Goal: Task Accomplishment & Management: Manage account settings

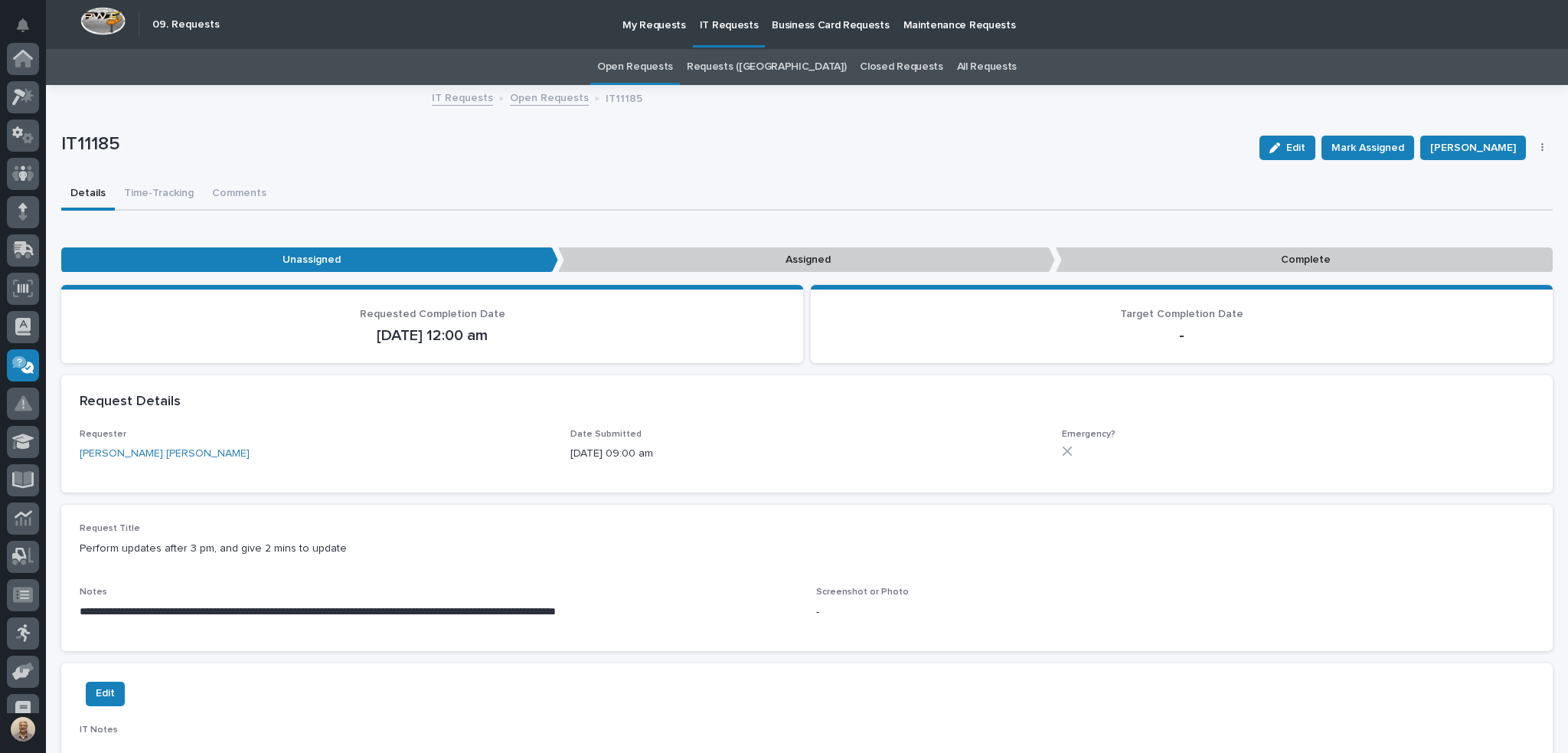
scroll to position [172, 0]
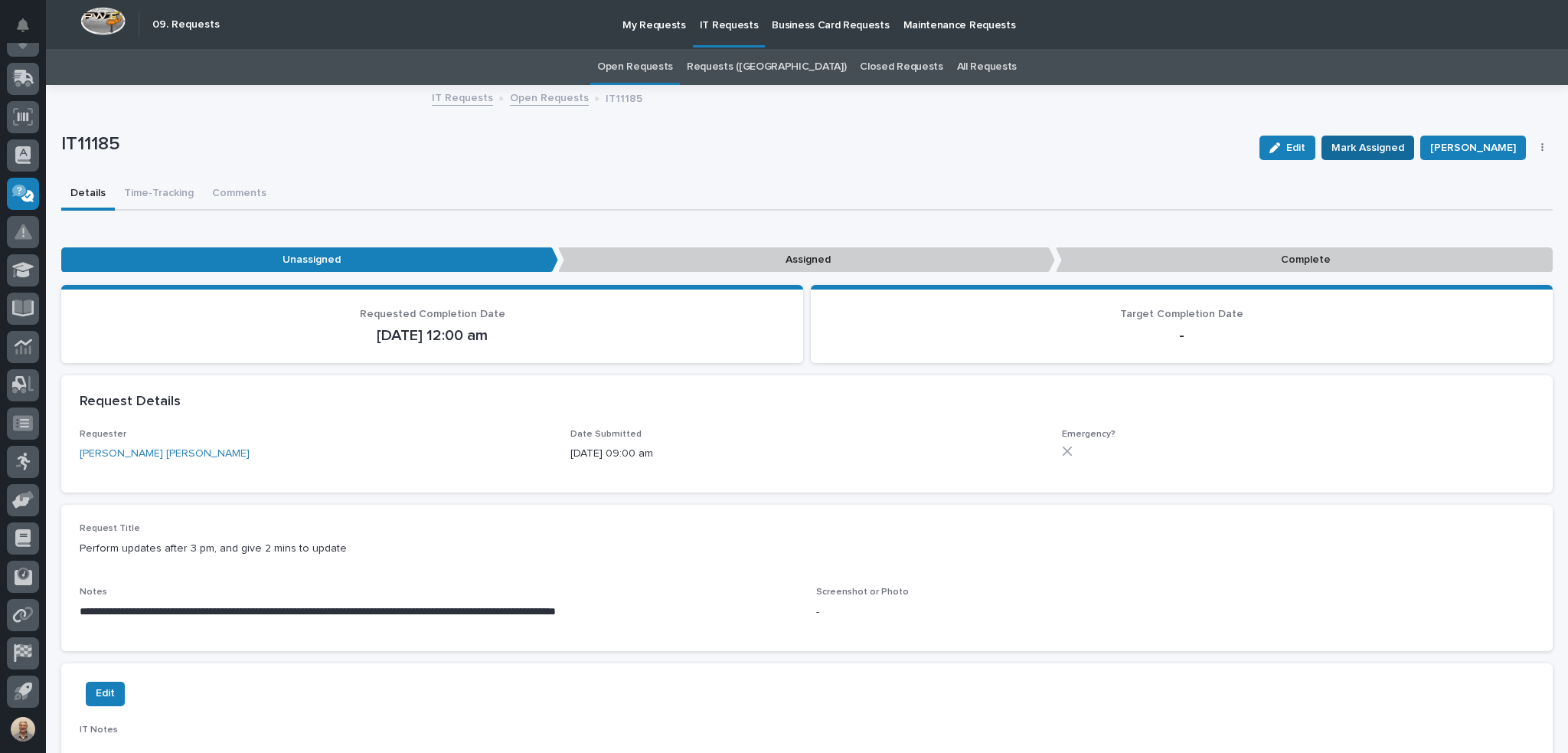
click at [1398, 144] on span "Mark Assigned" at bounding box center [1367, 148] width 73 height 18
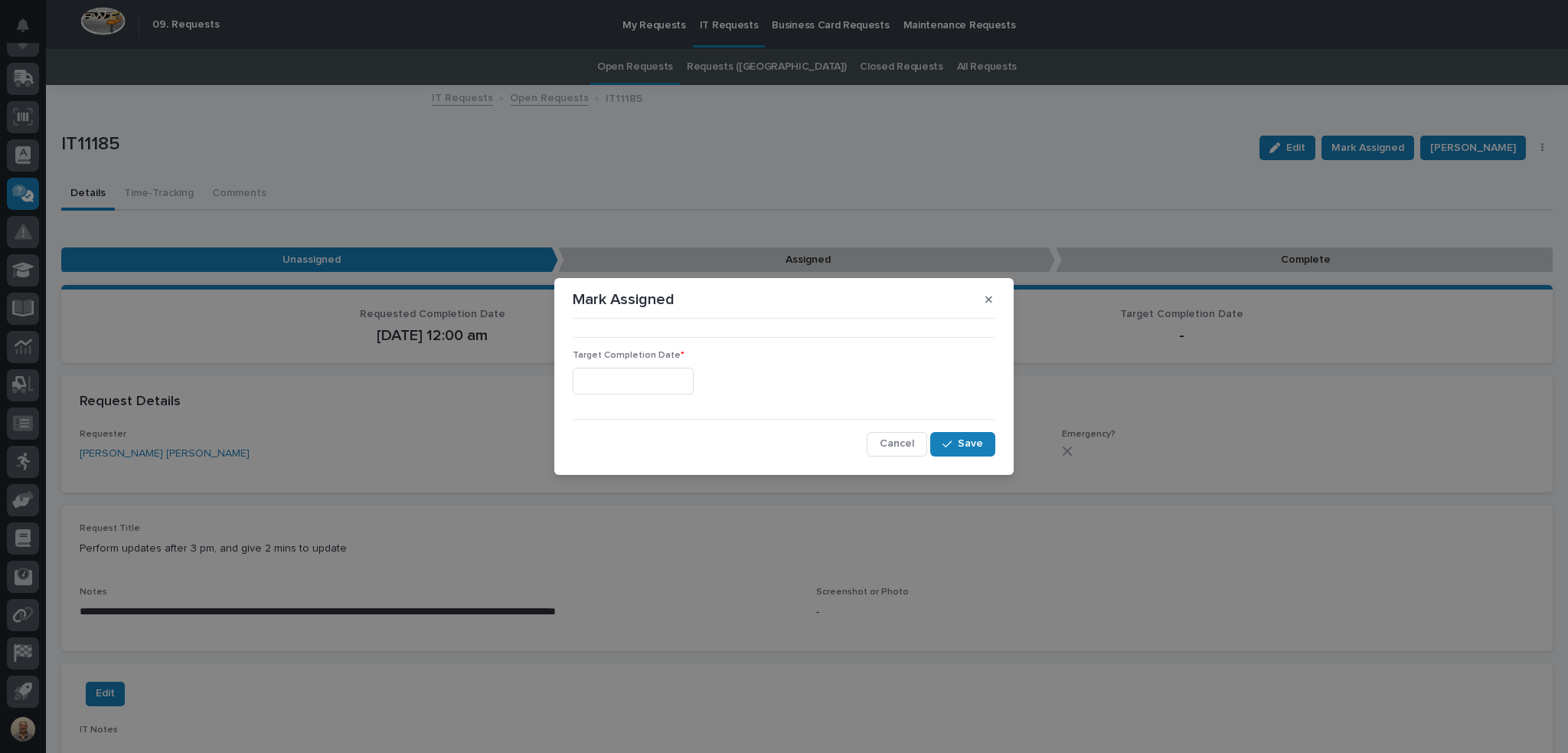
click at [677, 388] on input "text" at bounding box center [633, 381] width 121 height 26
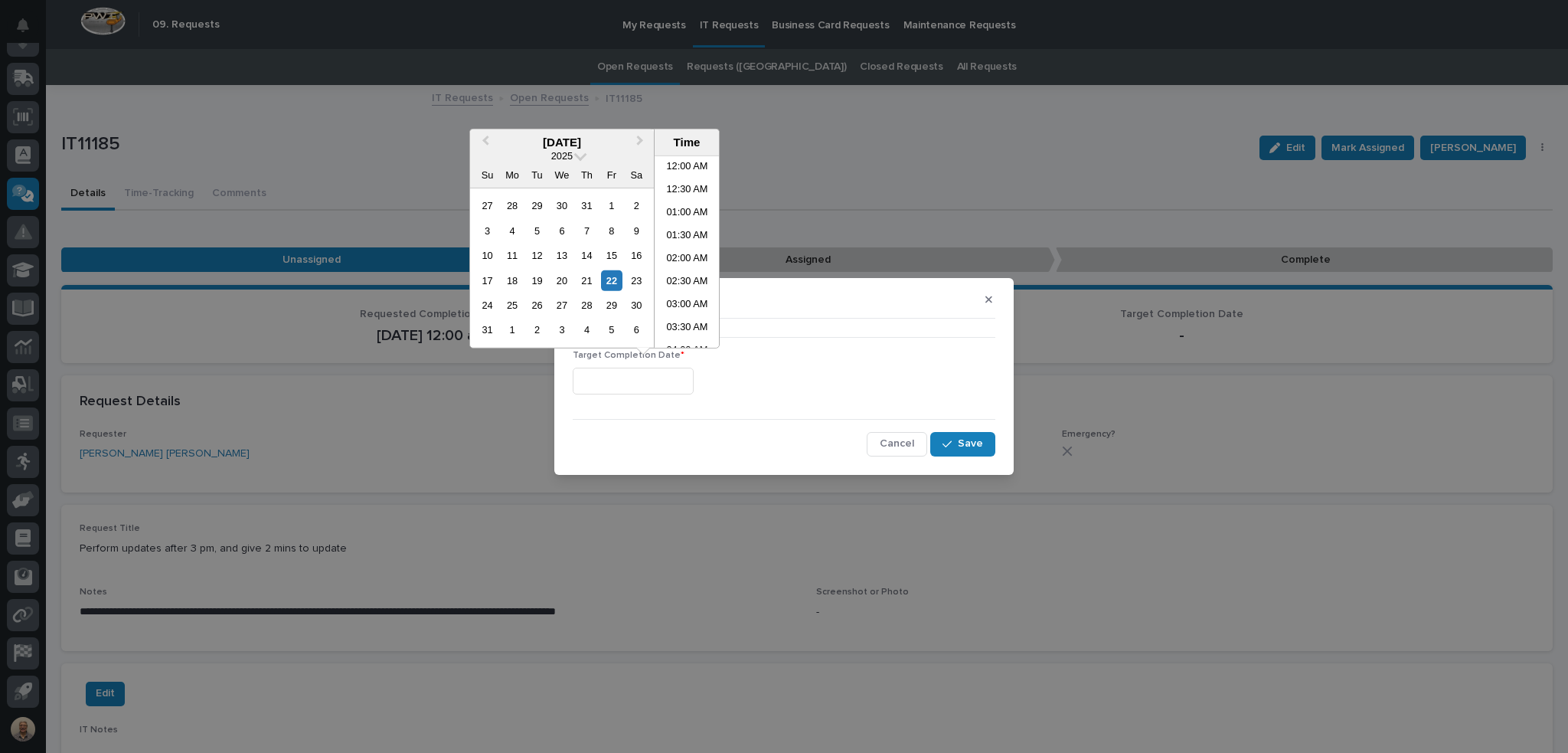
scroll to position [214, 0]
click at [608, 279] on div "22" at bounding box center [611, 280] width 21 height 21
type input "**********"
click at [977, 442] on span "Save" at bounding box center [969, 443] width 25 height 14
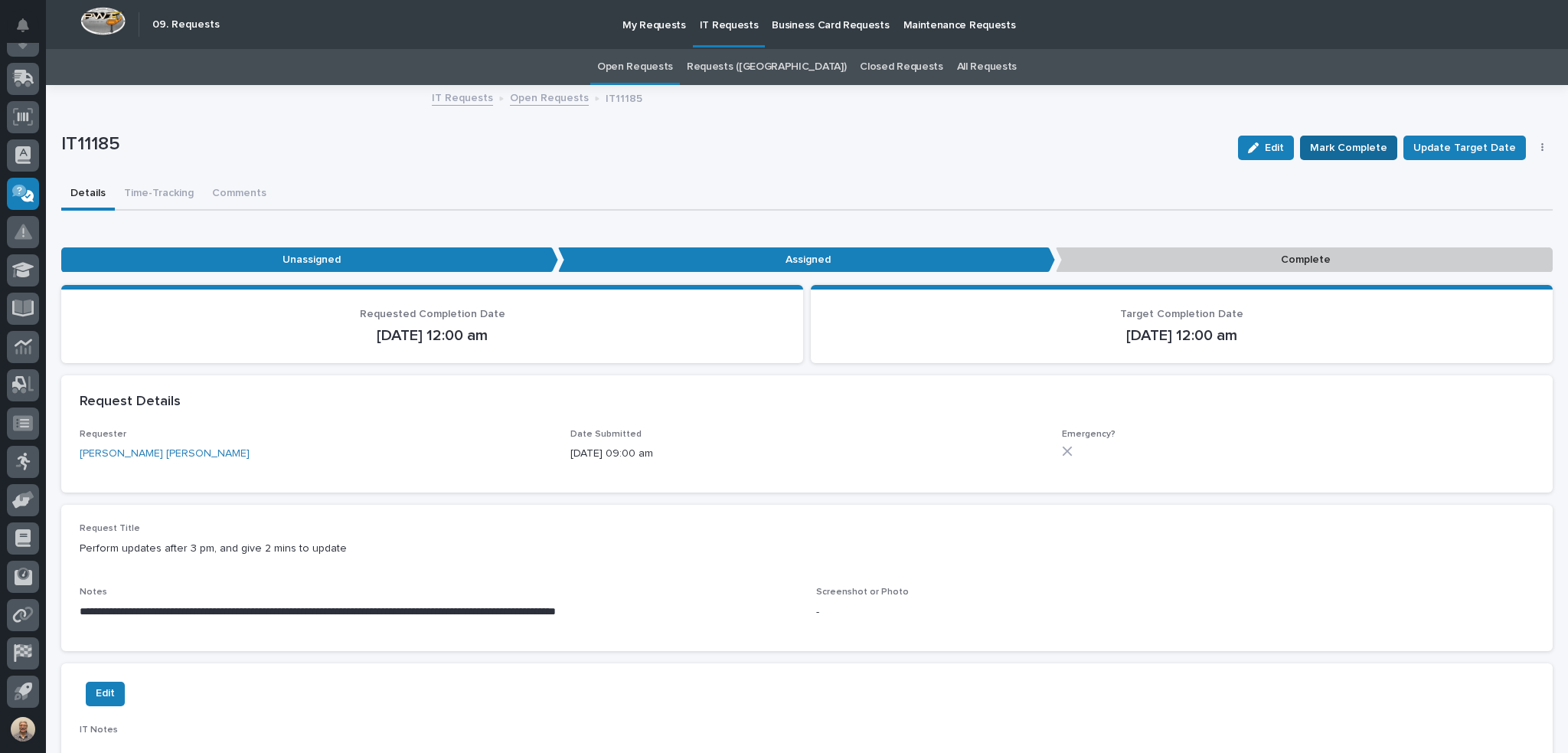
click at [1366, 145] on span "Mark Complete" at bounding box center [1348, 148] width 77 height 18
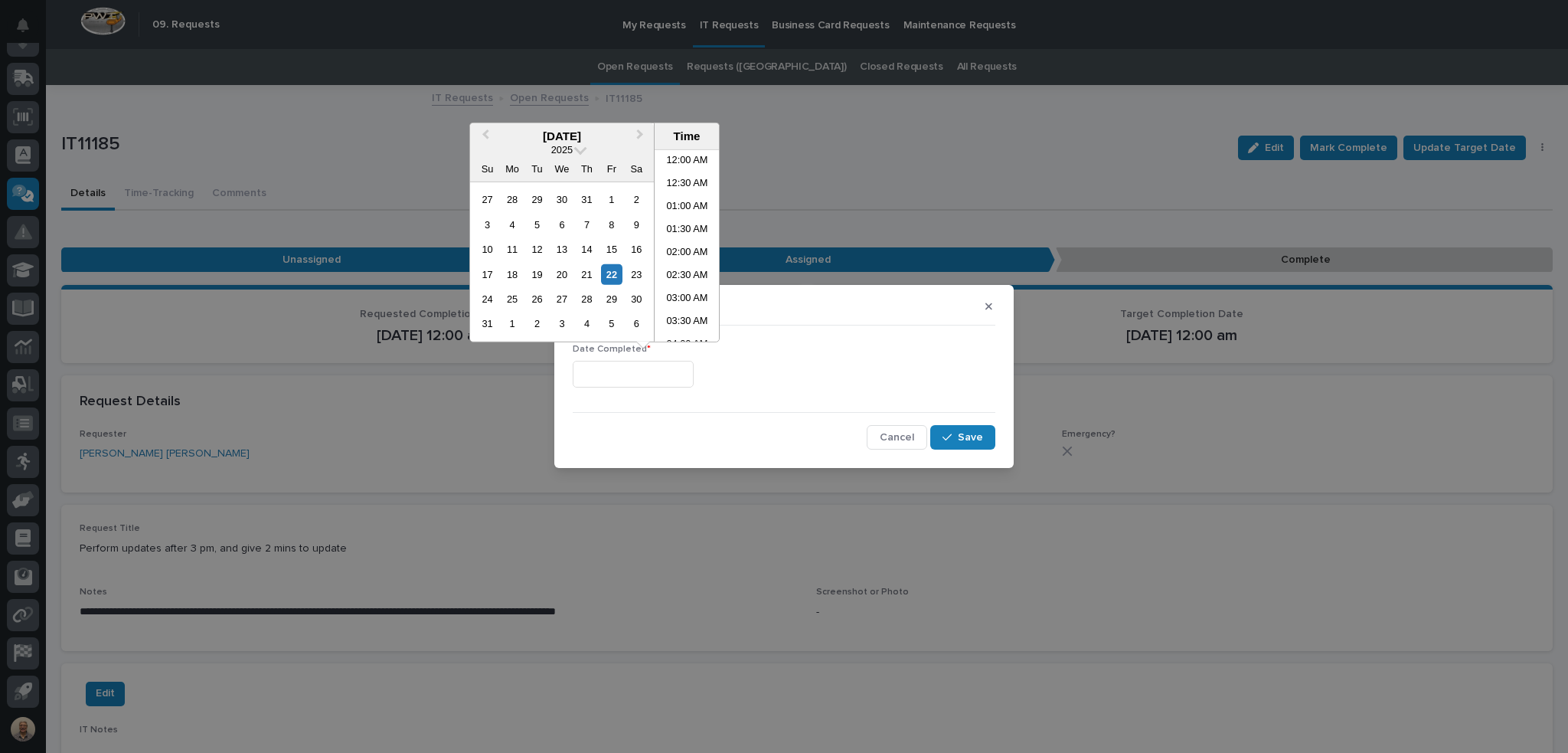
click at [643, 371] on input "text" at bounding box center [633, 373] width 121 height 26
click at [683, 262] on li "07:00 AM" at bounding box center [687, 269] width 65 height 23
type input "**********"
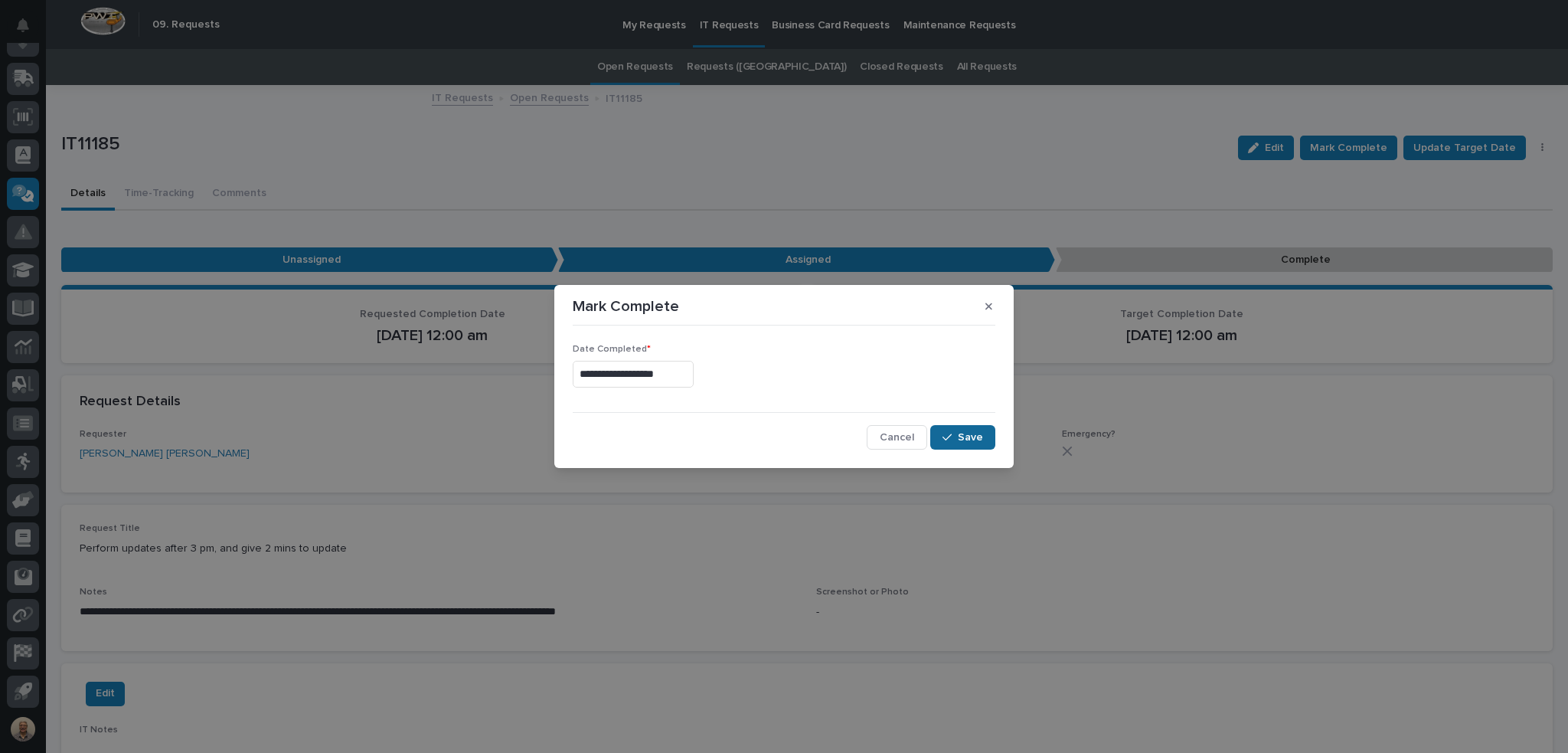
click at [980, 430] on span "Save" at bounding box center [969, 437] width 25 height 14
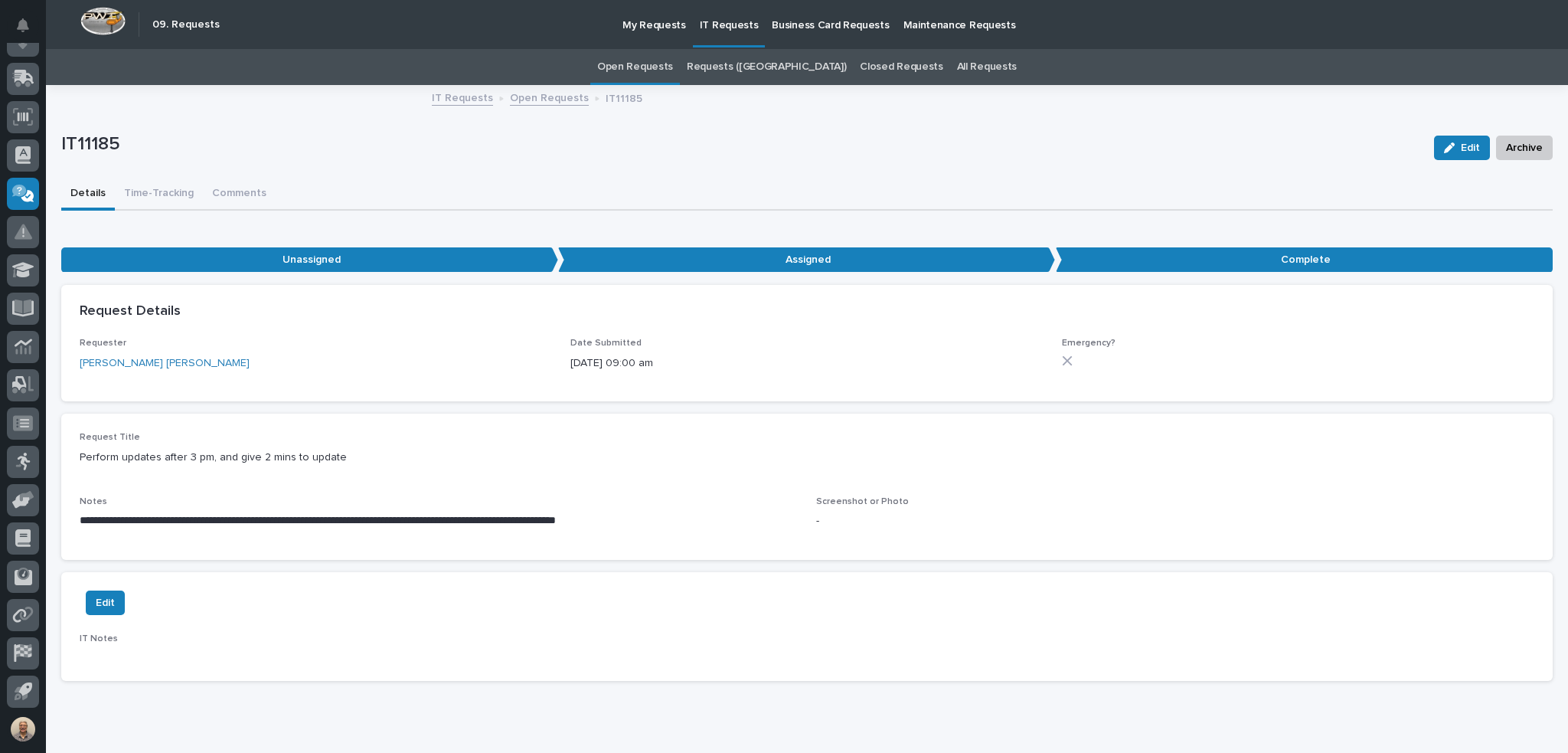
click at [673, 68] on link "Open Requests" at bounding box center [635, 67] width 75 height 36
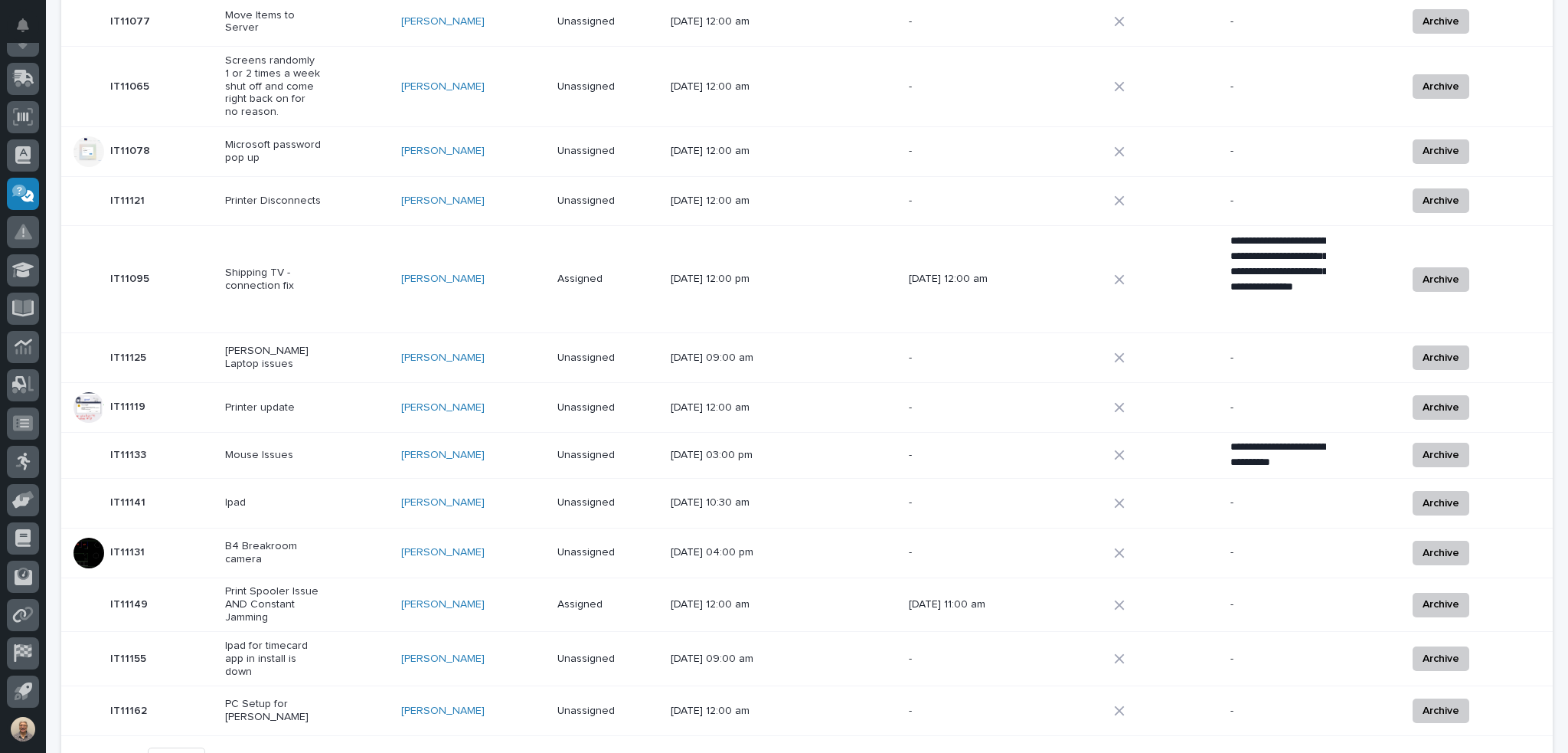
scroll to position [690, 0]
